Goal: Task Accomplishment & Management: Use online tool/utility

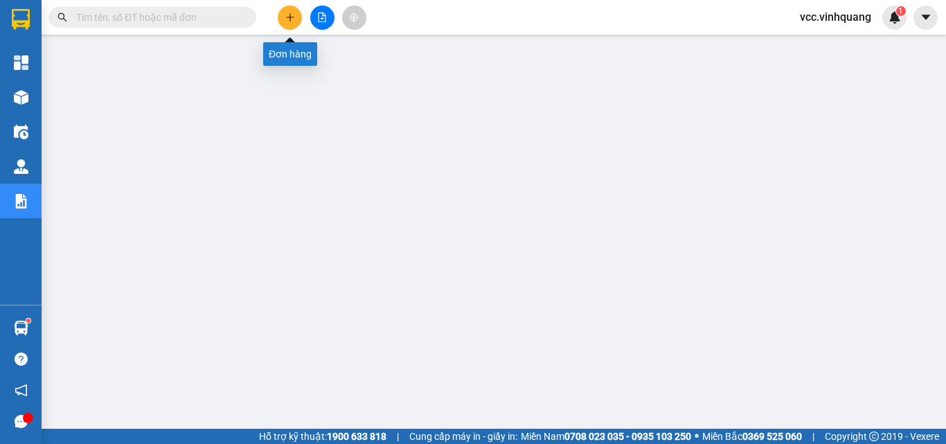
click at [289, 15] on icon "plus" at bounding box center [290, 17] width 10 height 10
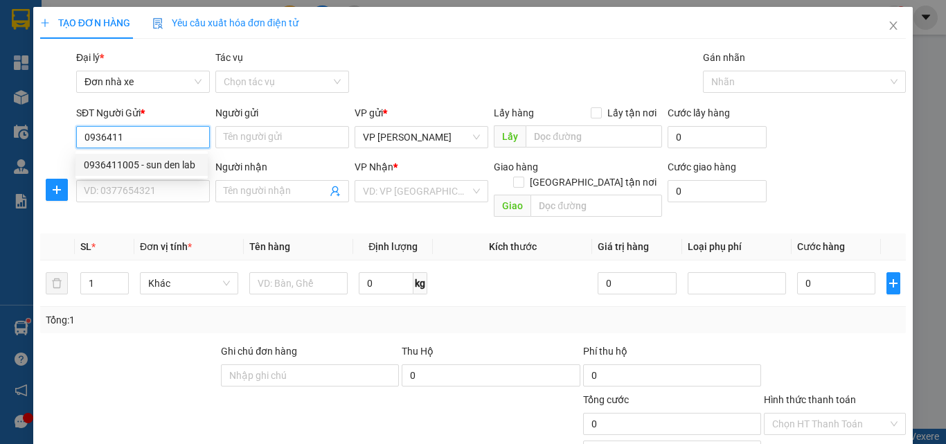
click at [169, 162] on div "0936411005 - sun den lab" at bounding box center [142, 164] width 116 height 15
type input "0936411005"
type input "sun den lab"
type input "0917783663"
type input "nha khoa dencos thanh hóa"
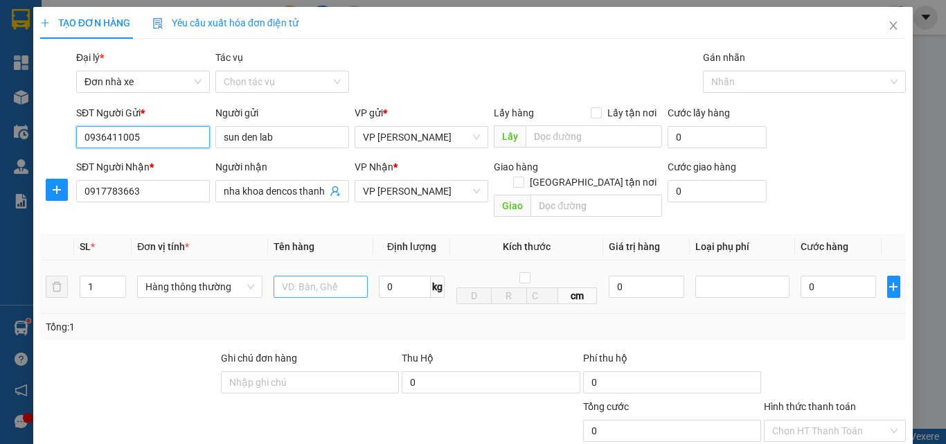
type input "0936411005"
click at [304, 276] on input "text" at bounding box center [320, 287] width 94 height 22
type input "BỌC ĐỎ"
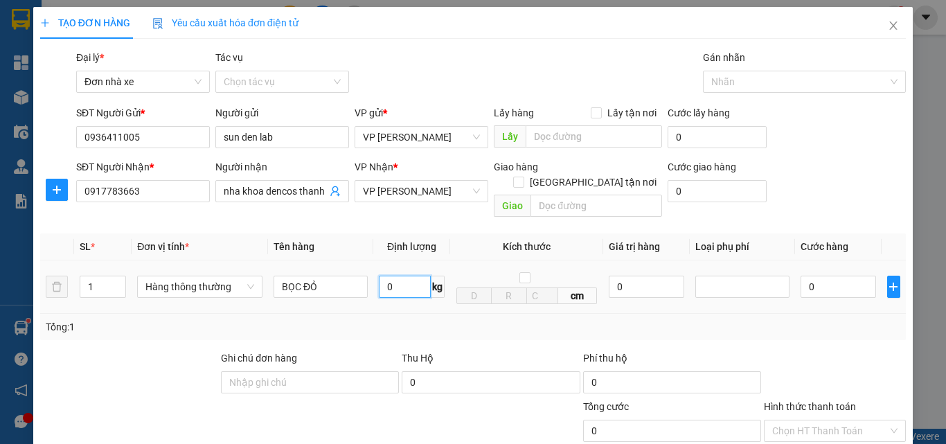
click at [402, 276] on input "0" at bounding box center [405, 287] width 52 height 22
type input "1"
type input "30.000"
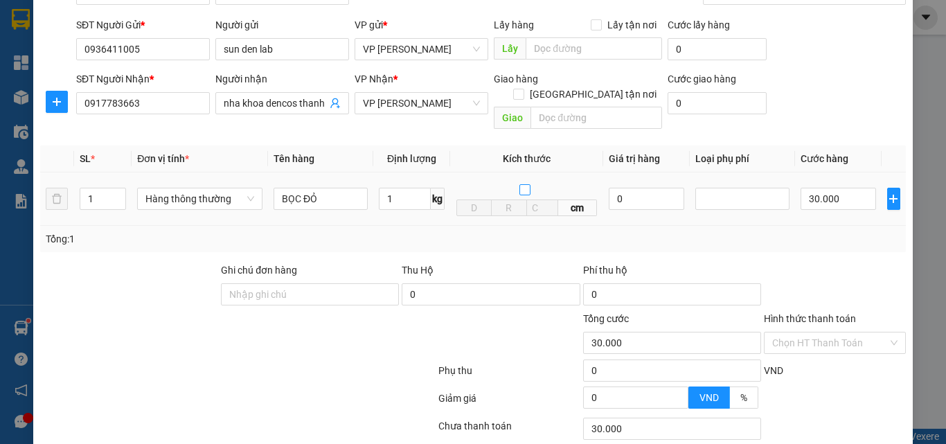
scroll to position [174, 0]
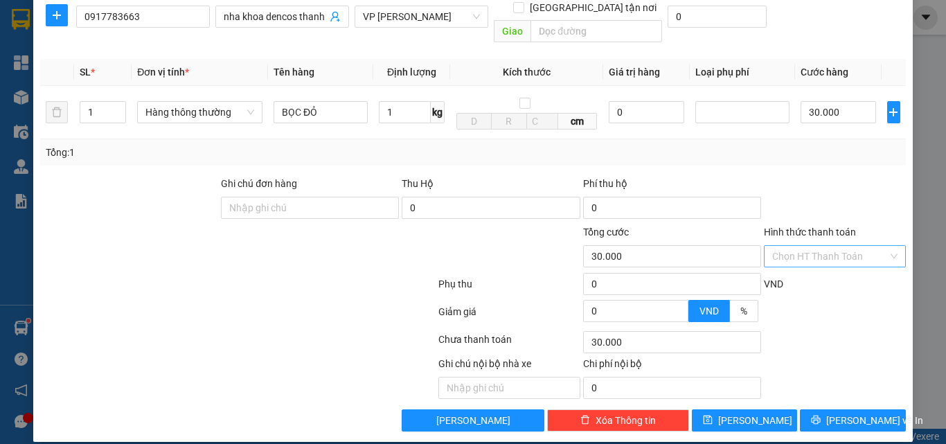
click at [814, 246] on input "Hình thức thanh toán" at bounding box center [830, 256] width 116 height 21
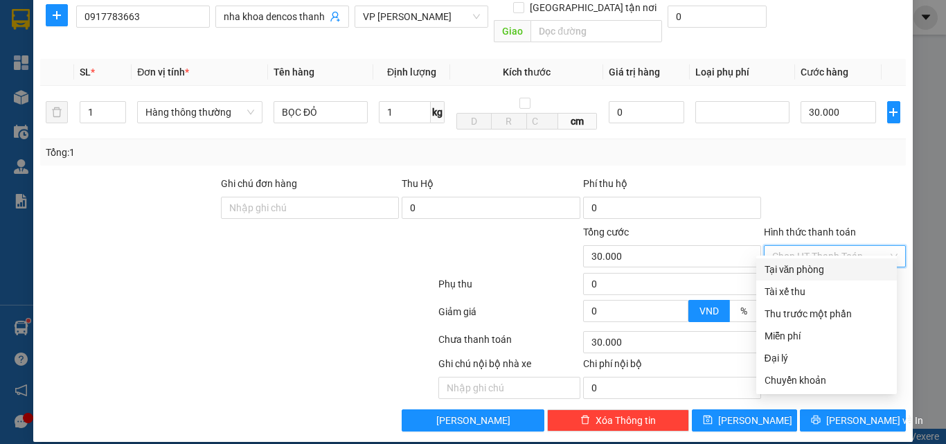
click at [811, 270] on div "Tại văn phòng" at bounding box center [826, 269] width 124 height 15
type input "0"
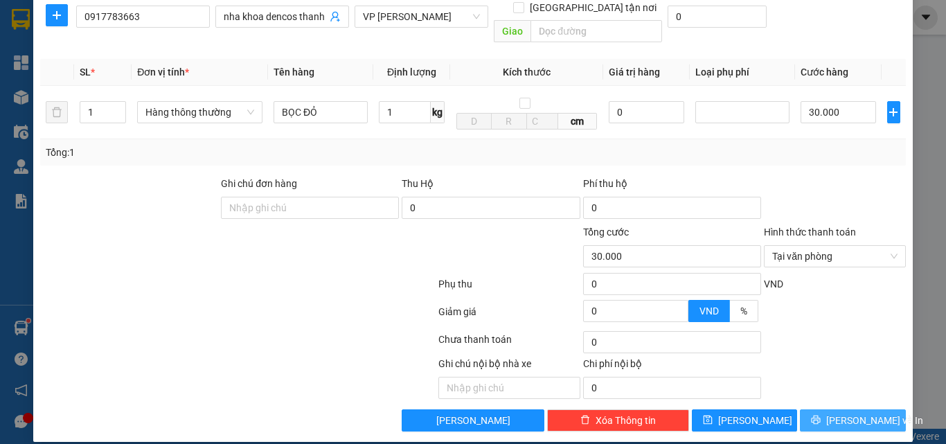
click at [838, 413] on span "[PERSON_NAME] và In" at bounding box center [874, 420] width 97 height 15
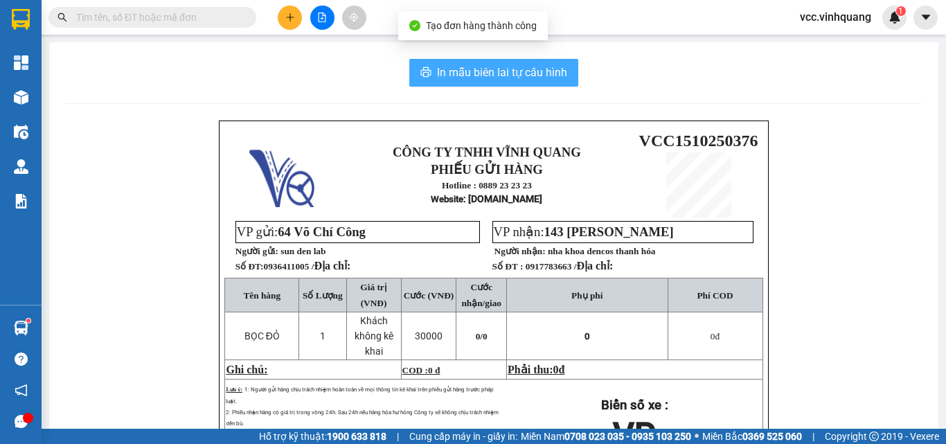
click at [484, 70] on span "In mẫu biên lai tự cấu hình" at bounding box center [502, 72] width 130 height 17
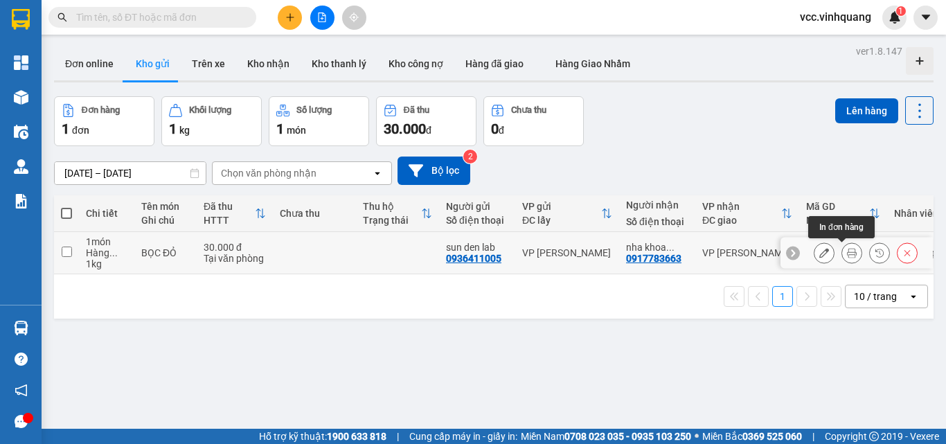
click at [847, 252] on icon at bounding box center [852, 253] width 10 height 10
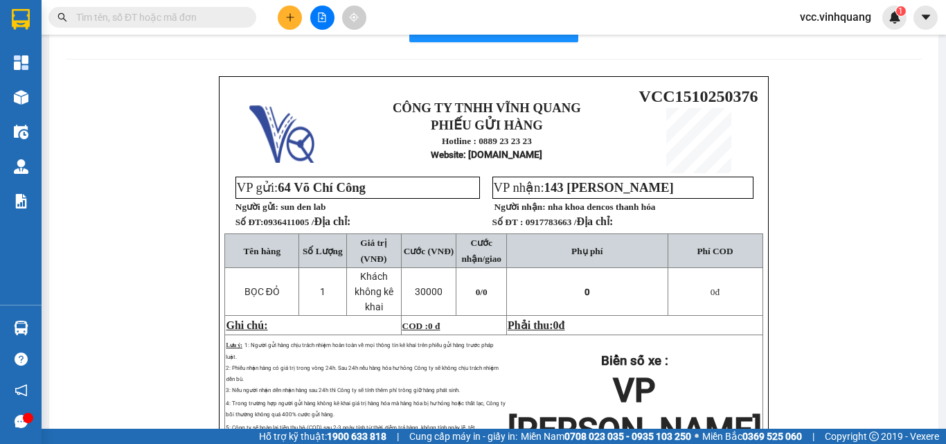
scroll to position [69, 0]
